Goal: Task Accomplishment & Management: Manage account settings

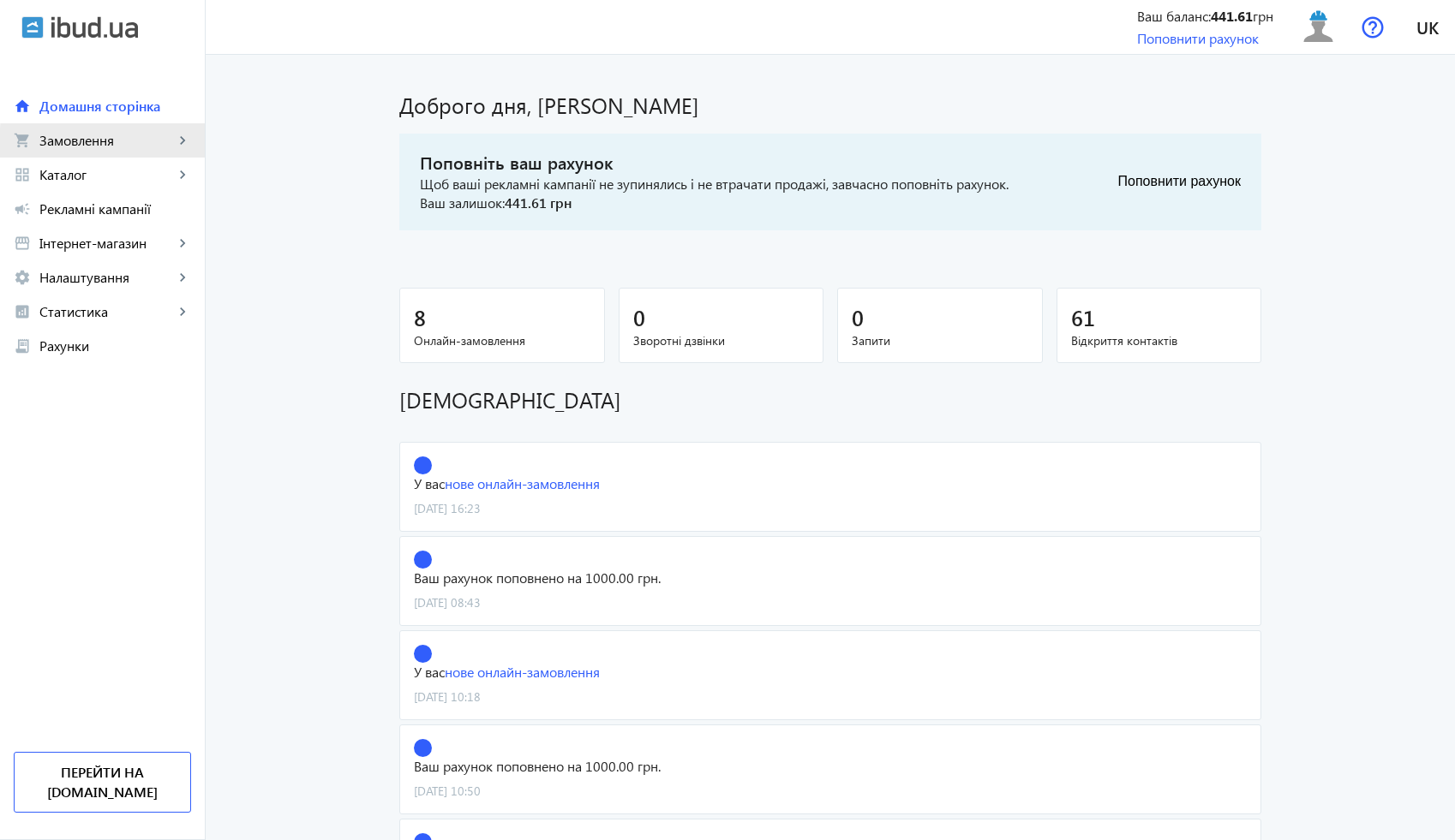
click at [142, 142] on span "Замовлення" at bounding box center [107, 140] width 135 height 17
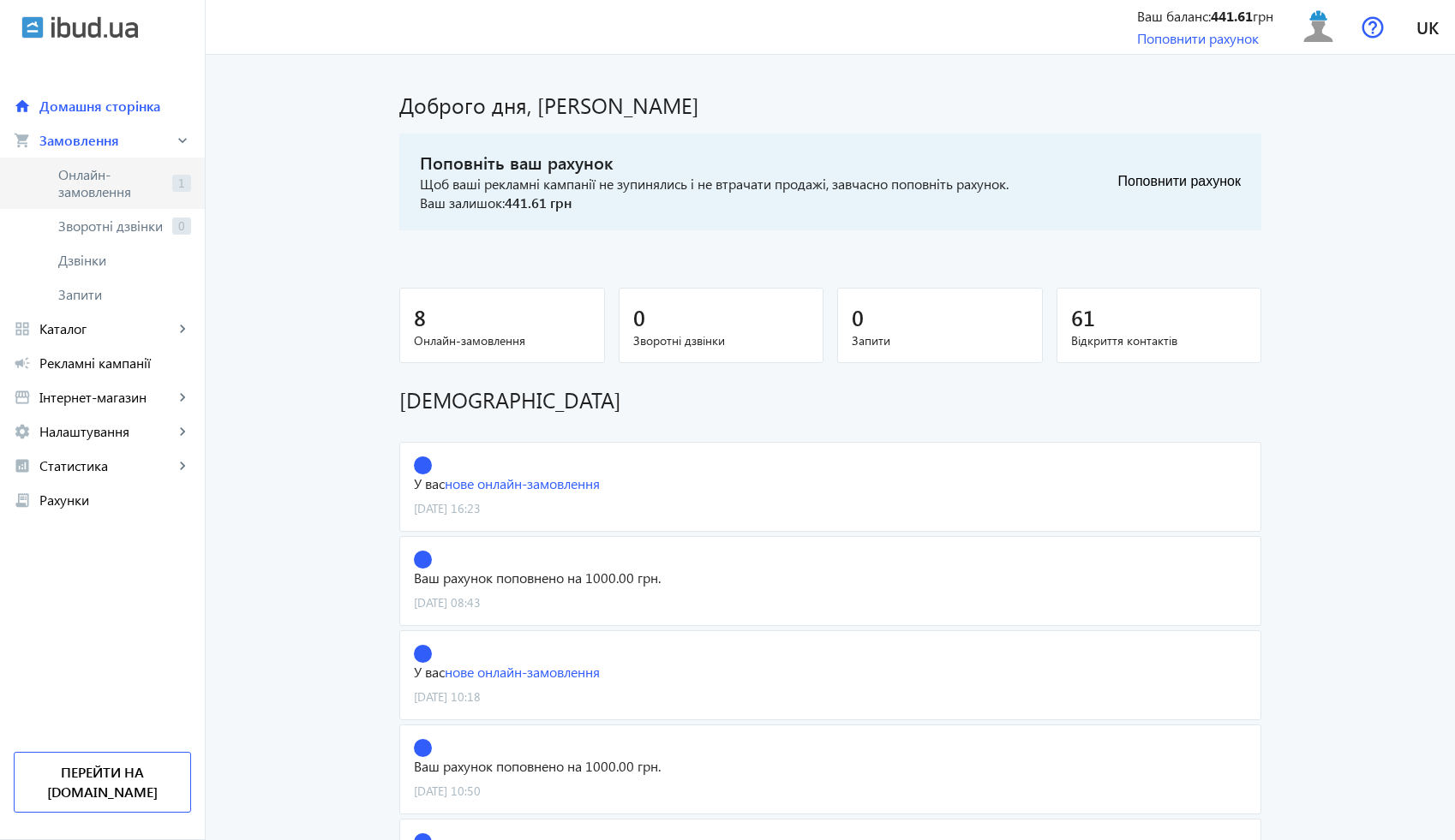
click at [159, 185] on span "Онлайн-замовлення" at bounding box center [111, 183] width 107 height 35
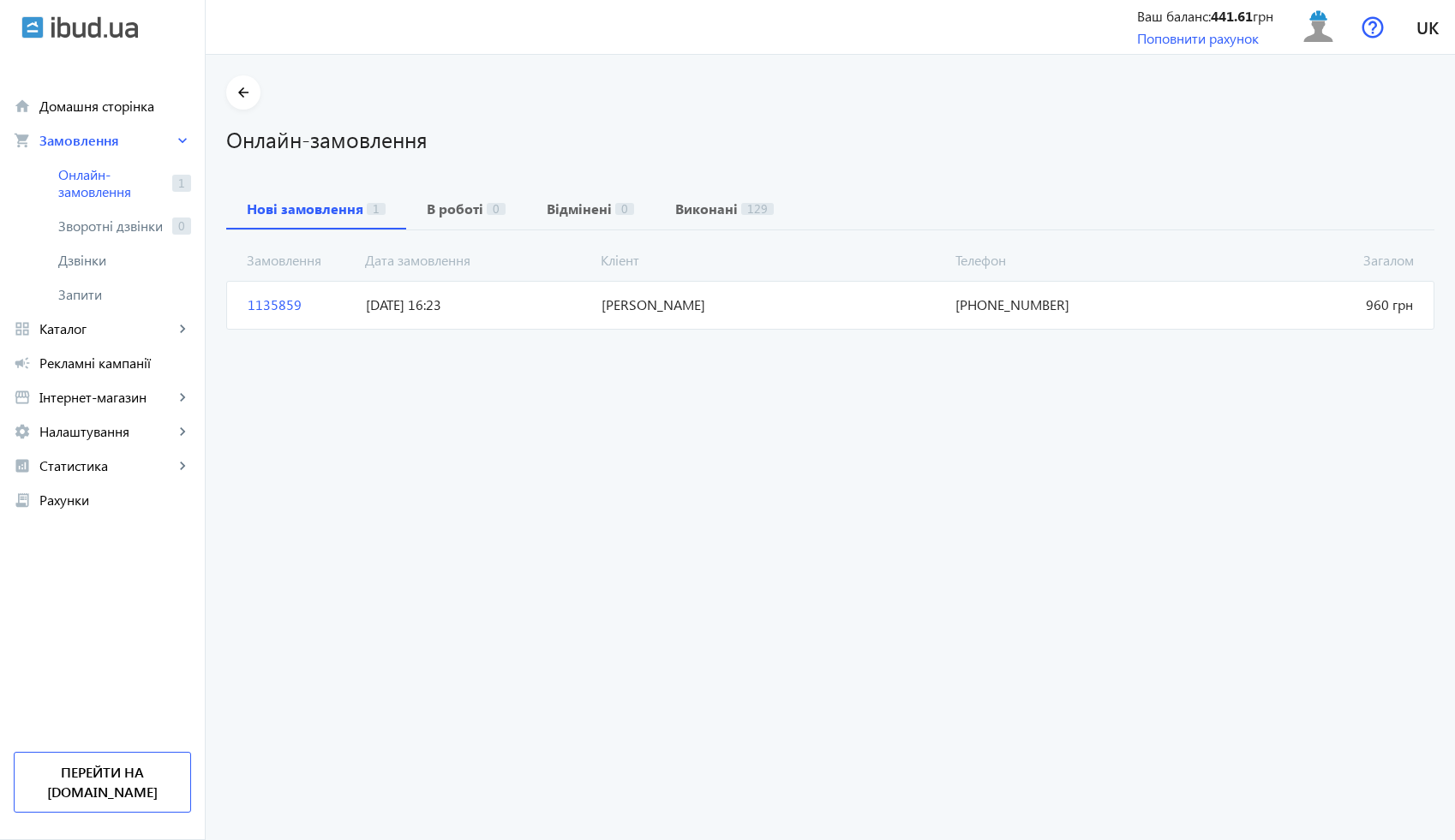
click at [463, 302] on span "[DATE] 16:23" at bounding box center [476, 305] width 235 height 19
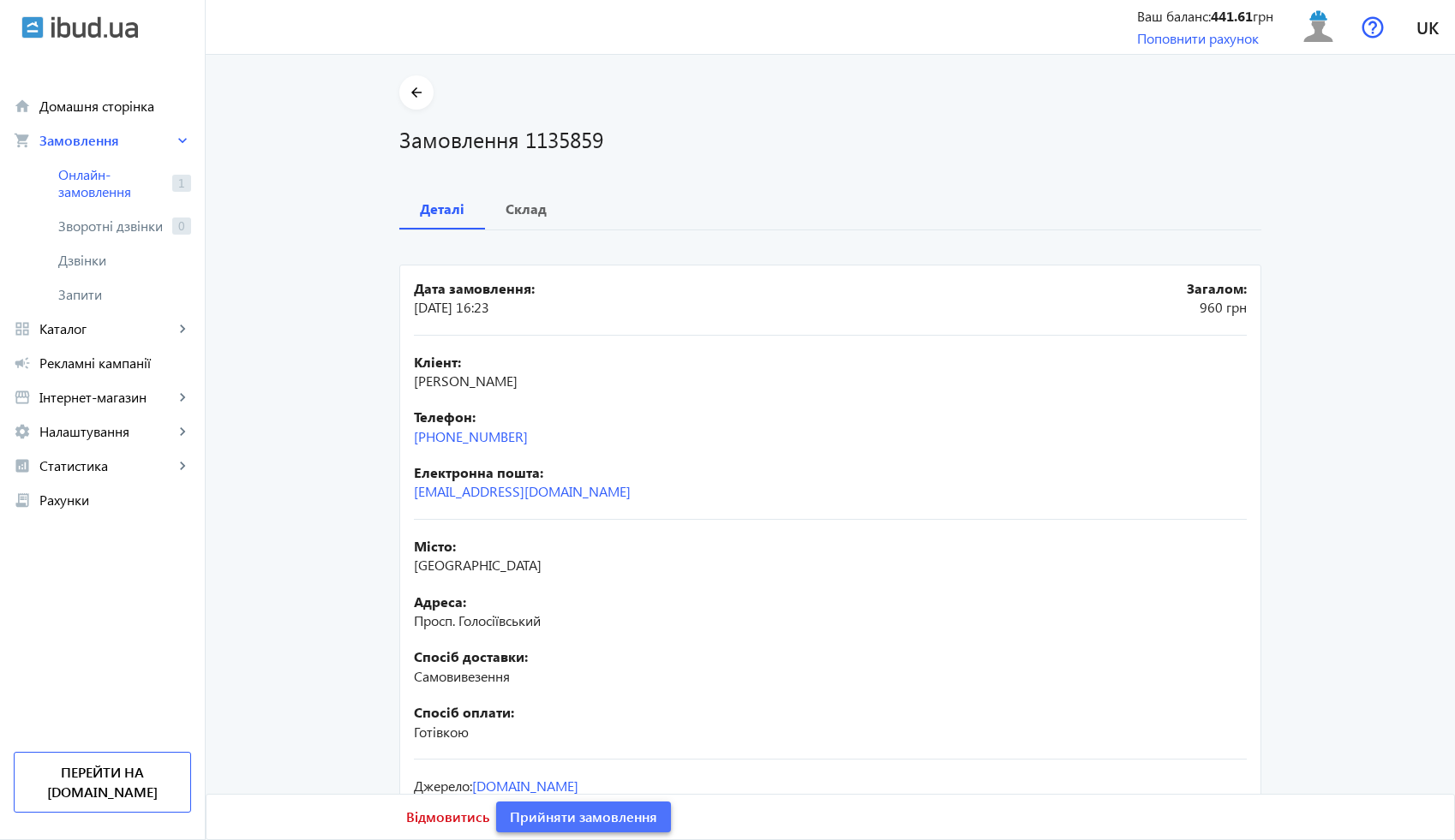
click at [642, 817] on span "Прийняти замовлення" at bounding box center [583, 817] width 147 height 19
drag, startPoint x: 542, startPoint y: 431, endPoint x: 376, endPoint y: 444, distance: 166.5
click at [379, 444] on div "arrow_back Замовлення 1135859 Деталі Склад Дата замовлення: [DATE] 16:23 Загало…" at bounding box center [830, 476] width 903 height 802
copy link "[PHONE_NUMBER]"
click at [557, 126] on h1 "Замовлення 1135859" at bounding box center [830, 140] width 862 height 30
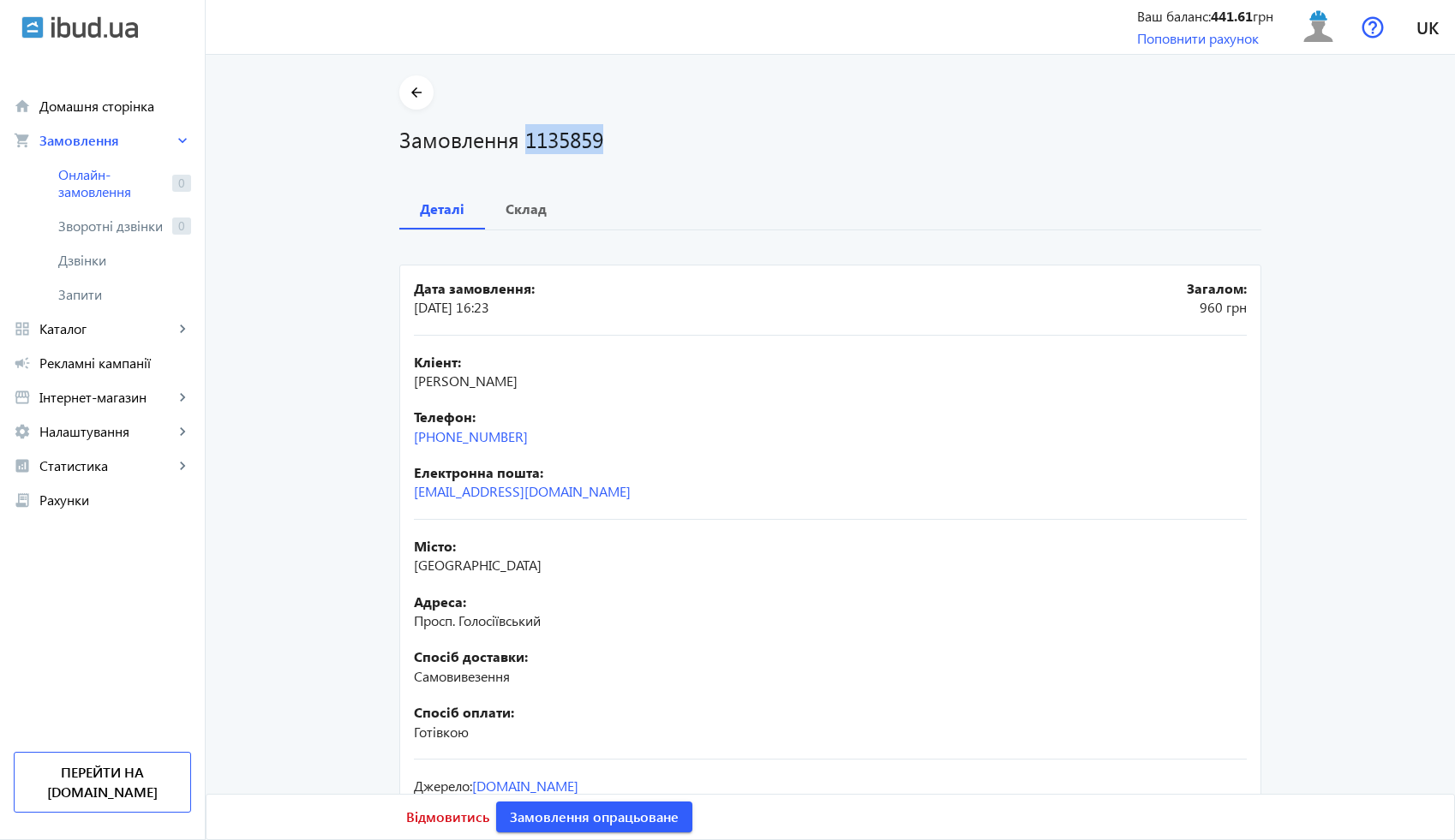
click at [557, 126] on h1 "Замовлення 1135859" at bounding box center [830, 140] width 862 height 30
copy h1 "1135859"
drag, startPoint x: 540, startPoint y: 385, endPoint x: 404, endPoint y: 376, distance: 136.3
click at [404, 376] on mat-card "Дата замовлення: [DATE] 16:23 Загалом: 960 грн Кліент: [PERSON_NAME] Телефон: […" at bounding box center [830, 568] width 862 height 608
copy span "[PERSON_NAME]"
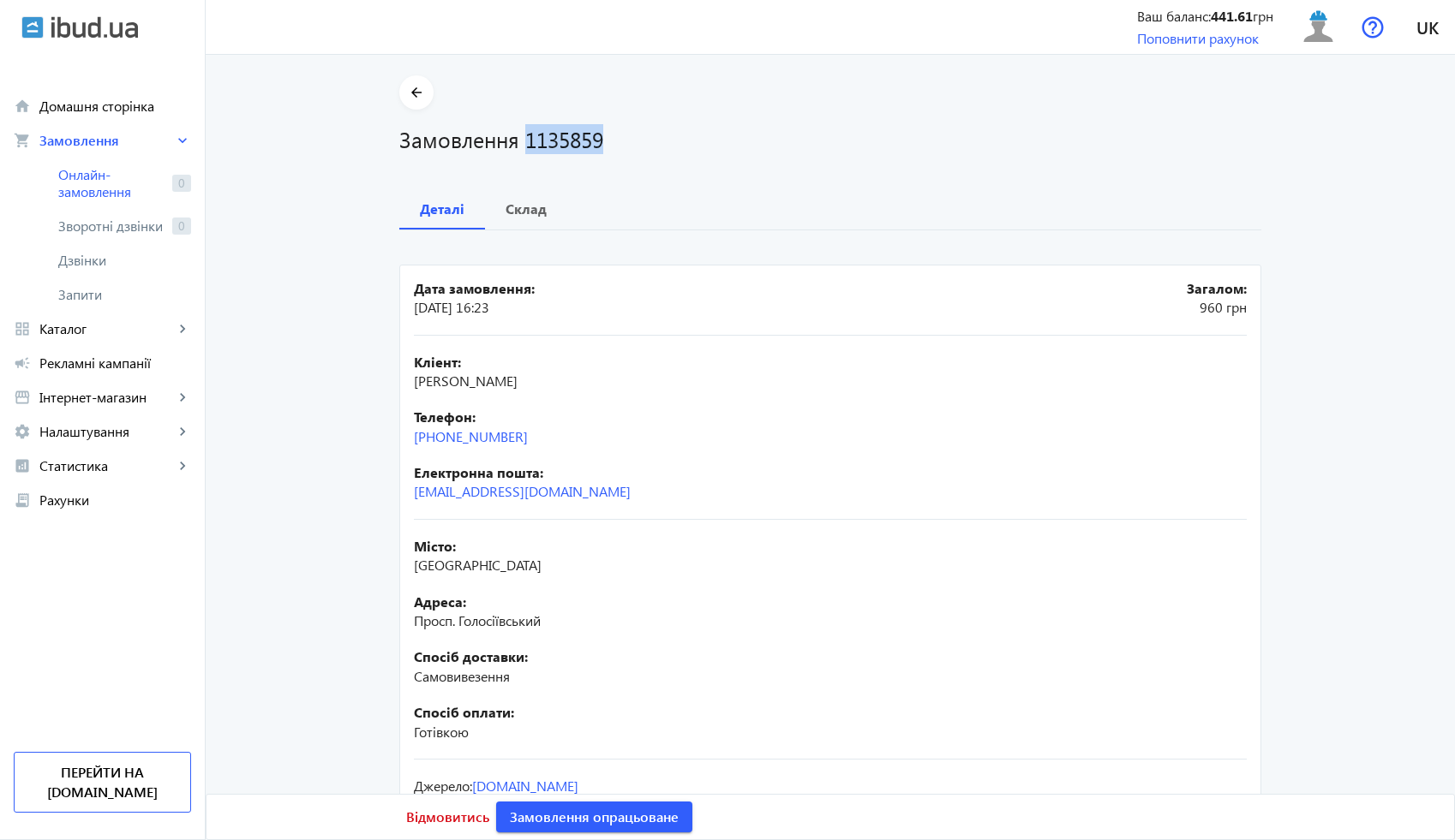
drag, startPoint x: 527, startPoint y: 433, endPoint x: 401, endPoint y: 436, distance: 126.0
click at [400, 435] on mat-card "Дата замовлення: [DATE] 16:23 Загалом: 960 грн Кліент: [PERSON_NAME] Телефон: […" at bounding box center [830, 568] width 862 height 608
copy link "[PHONE_NUMBER]"
drag, startPoint x: 446, startPoint y: 566, endPoint x: 393, endPoint y: 566, distance: 53.0
click at [393, 566] on div "arrow_back Замовлення 1135859 Деталі Склад Дата замовлення: [DATE] 16:23 Загало…" at bounding box center [830, 476] width 903 height 802
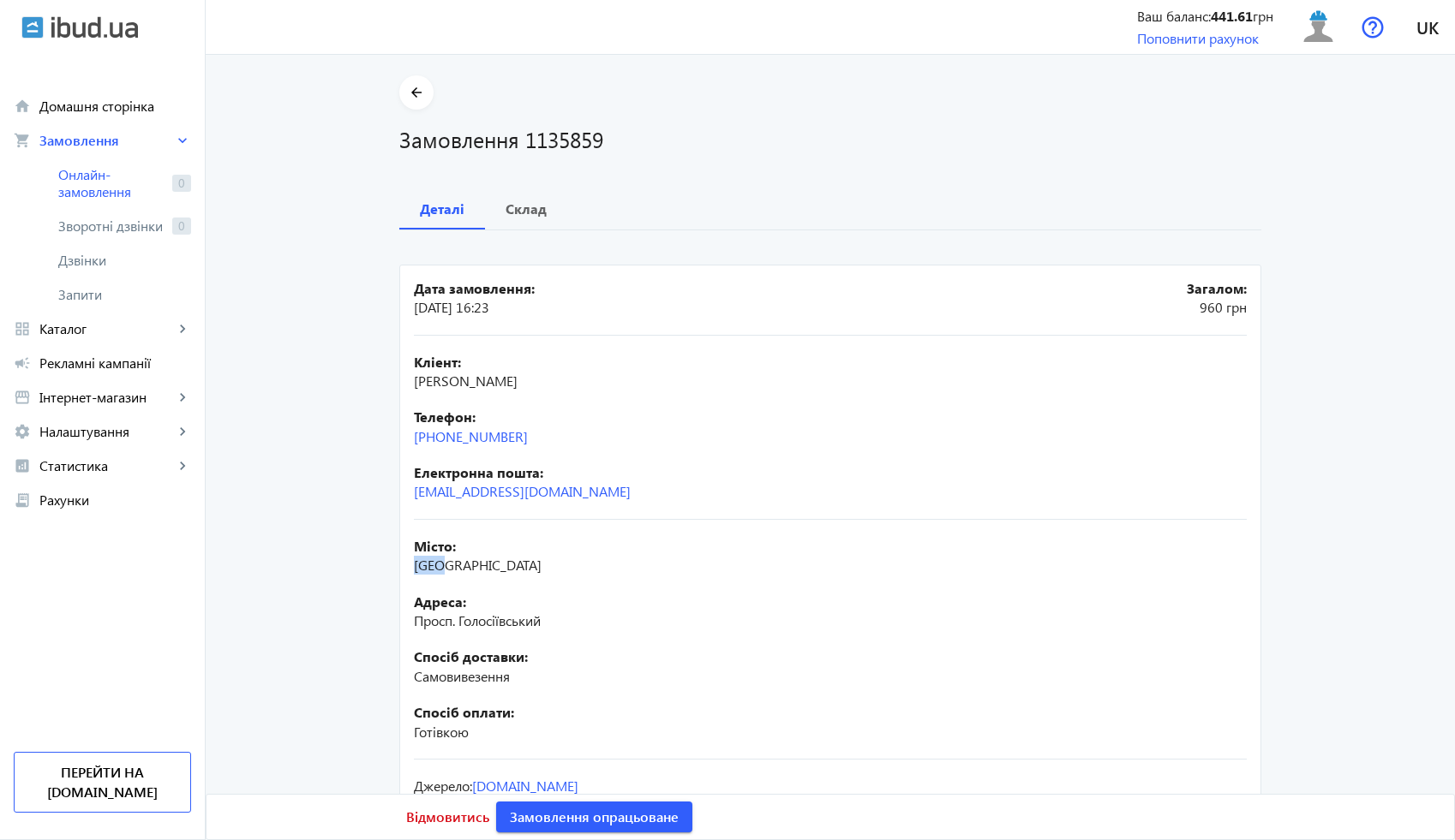
copy span "[GEOGRAPHIC_DATA]"
drag, startPoint x: 550, startPoint y: 619, endPoint x: 400, endPoint y: 623, distance: 150.1
click at [400, 623] on mat-card "Дата замовлення: [DATE] 16:23 Загалом: 960 грн Кліент: [PERSON_NAME] Телефон: […" at bounding box center [830, 568] width 862 height 608
copy span "Просп. Голосіївський"
click at [512, 211] on b "Склад" at bounding box center [527, 209] width 41 height 14
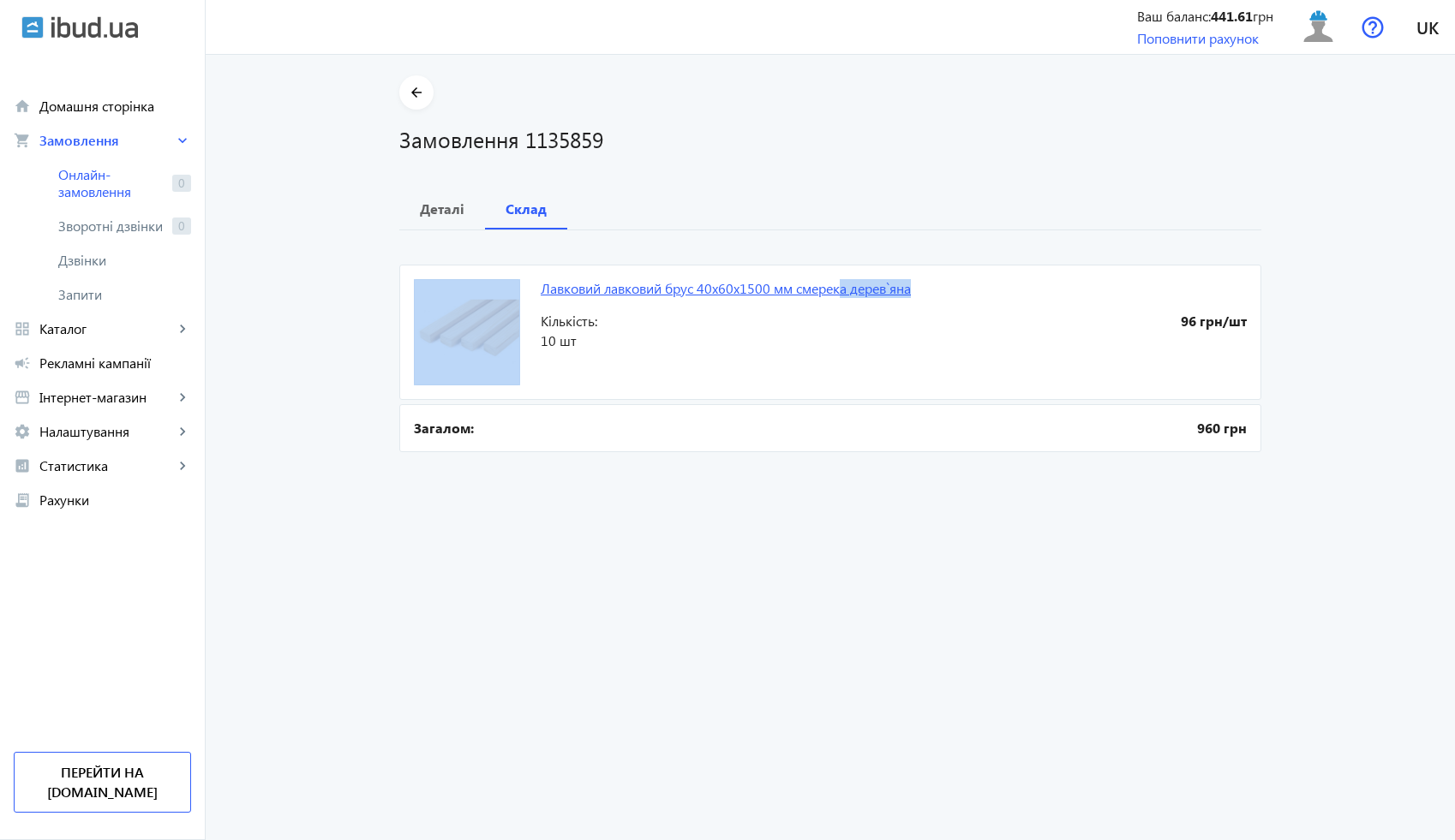
drag, startPoint x: 953, startPoint y: 295, endPoint x: 817, endPoint y: 295, distance: 136.0
click at [817, 295] on mat-card "Лавковий лавковий брус 40x60x1500 мм смерека дерев`яна 96 грн/шт Кількість: 10 …" at bounding box center [830, 332] width 862 height 135
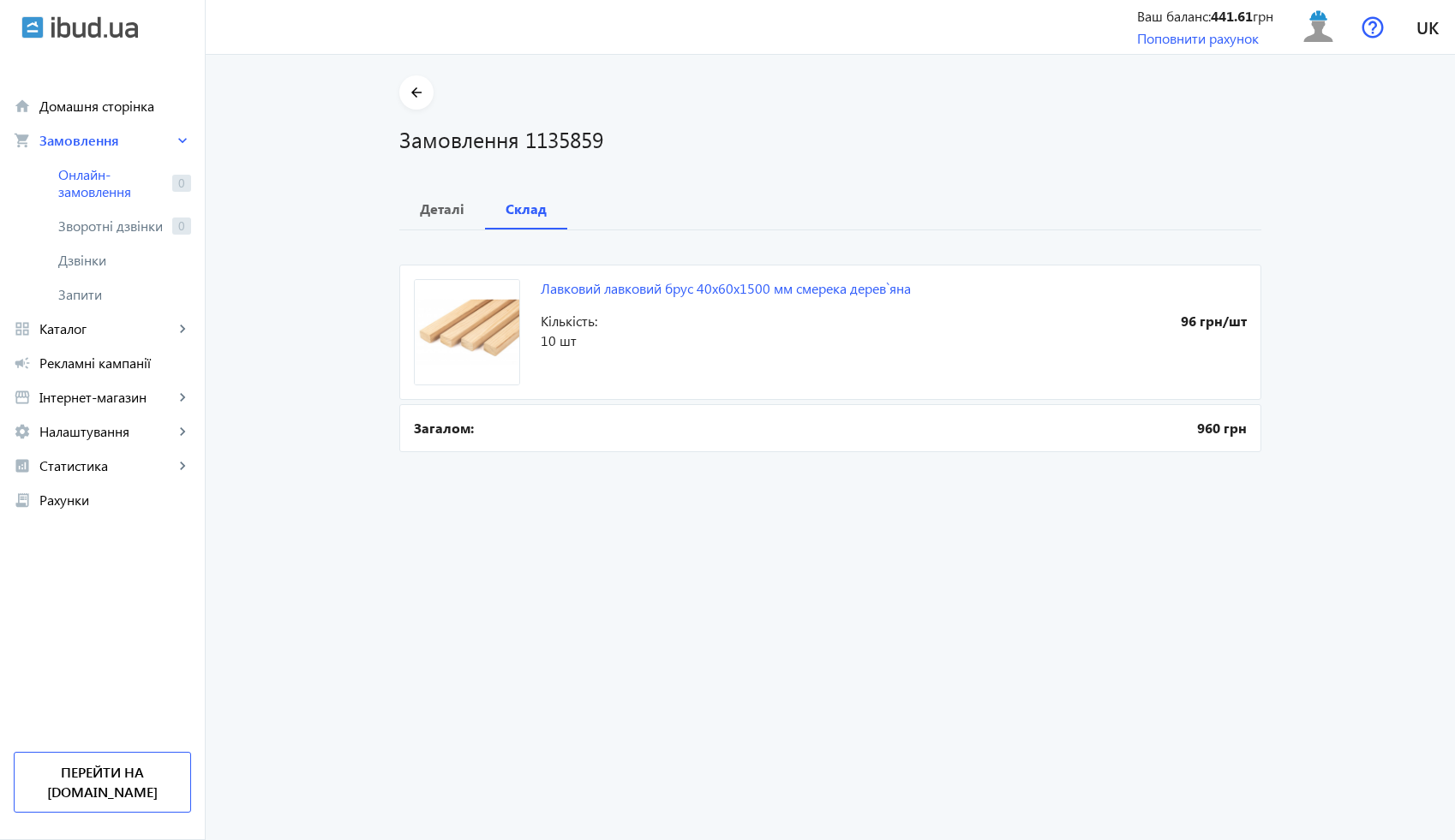
click at [800, 321] on span "Кількість:" at bounding box center [717, 321] width 353 height 19
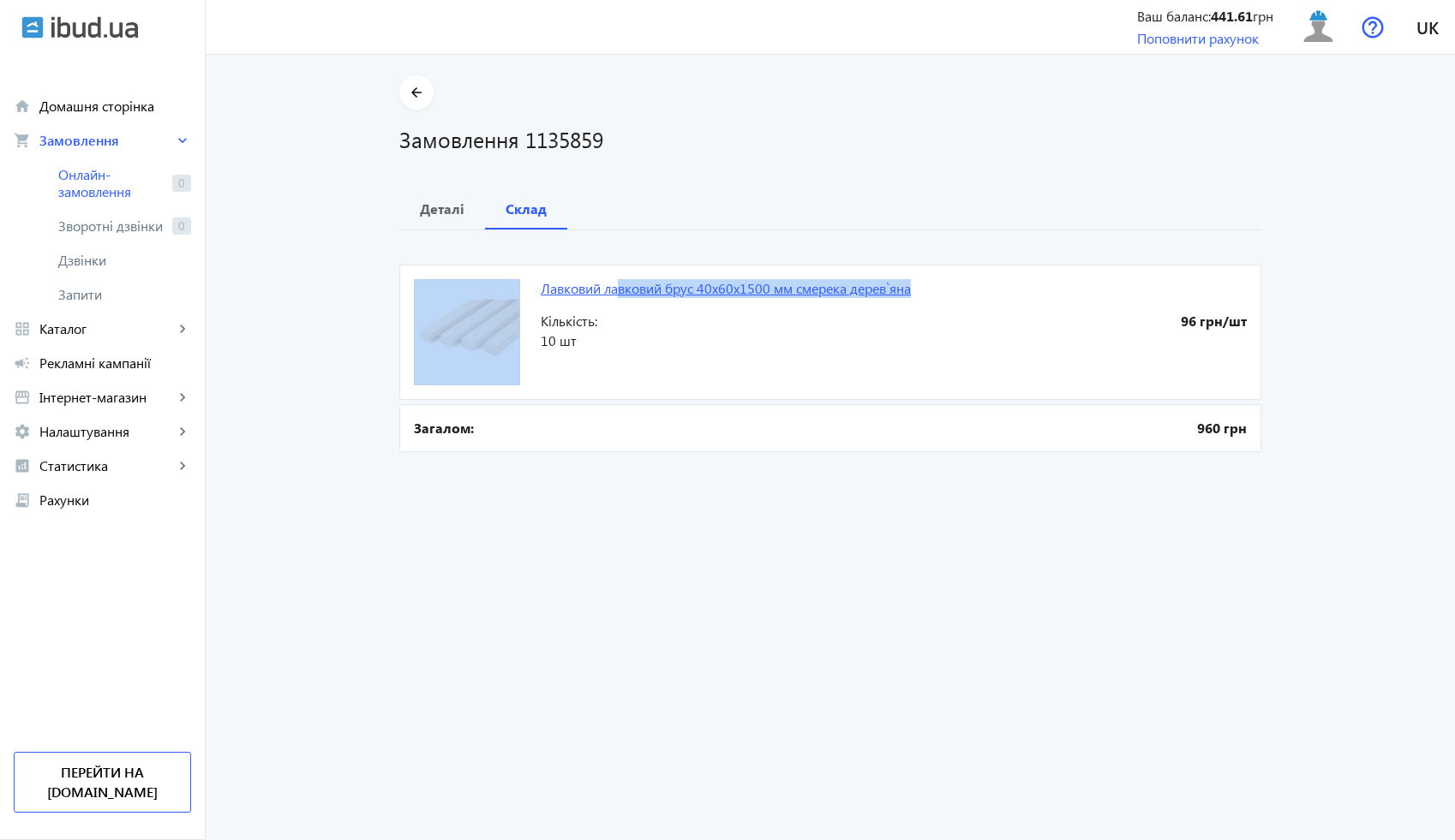
drag, startPoint x: 928, startPoint y: 283, endPoint x: 615, endPoint y: 295, distance: 313.2
click at [615, 295] on mat-card "Лавковий лавковий брус 40x60x1500 мм смерека дерев`яна 96 грн/шт Кількість: 10 …" at bounding box center [830, 332] width 862 height 135
click at [646, 350] on mat-card "Лавковий лавковий брус 40x60x1500 мм смерека дерев`яна 96 грн/шт Кількість: 10 …" at bounding box center [830, 332] width 862 height 135
drag, startPoint x: 528, startPoint y: 287, endPoint x: 918, endPoint y: 297, distance: 390.1
click at [918, 297] on mat-card "Лавковий лавковий брус 40x60x1500 мм смерека дерев`яна 96 грн/шт Кількість: 10 …" at bounding box center [830, 332] width 862 height 135
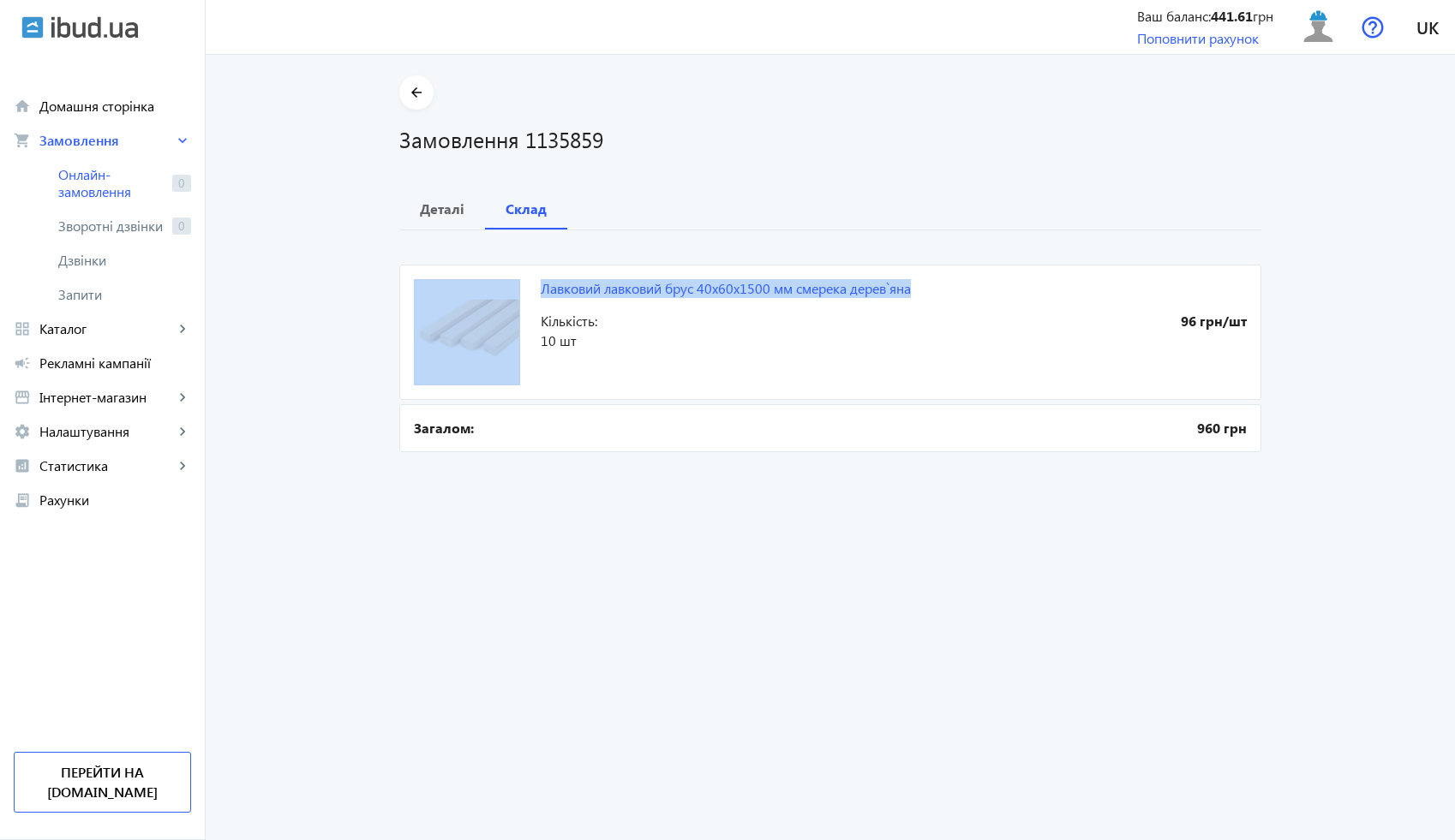
copy mat-card "Лавковий лавковий брус 40x60x1500 мм смерека дерев`яна"
